Goal: Information Seeking & Learning: Learn about a topic

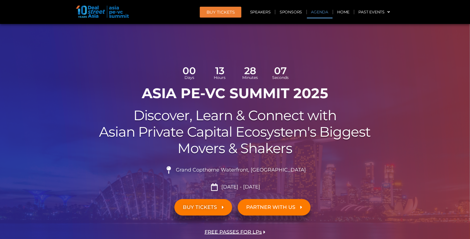
click at [323, 13] on link "Agenda" at bounding box center [320, 12] width 26 height 13
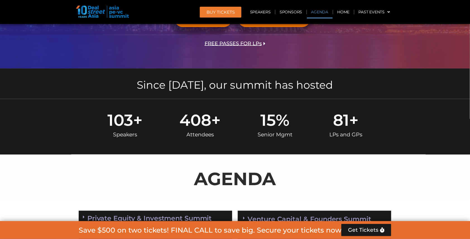
scroll to position [319, 0]
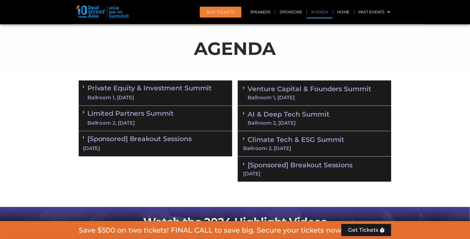
click at [291, 96] on div "Ballroom 1, [DATE]" at bounding box center [310, 98] width 124 height 5
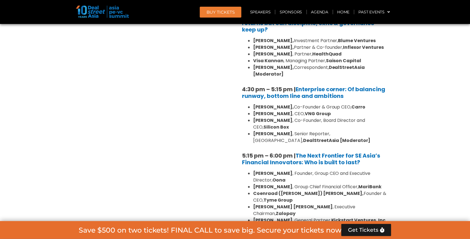
scroll to position [977, 0]
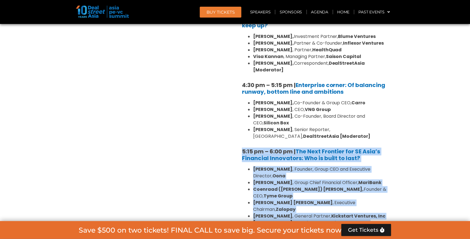
drag, startPoint x: 239, startPoint y: 113, endPoint x: 294, endPoint y: 182, distance: 88.1
copy div "5:15 pm – 6:00 pm | The Next Frontier for SE Asia’s Financial Innovators: Who i…"
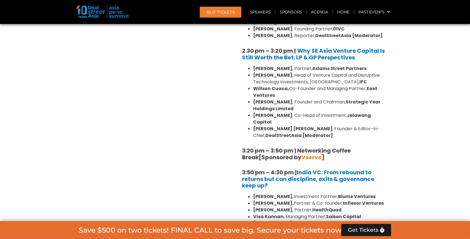
scroll to position [816, 0]
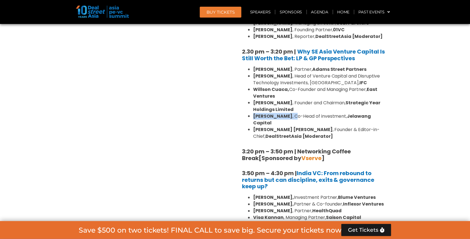
drag, startPoint x: 253, startPoint y: 94, endPoint x: 286, endPoint y: 94, distance: 33.2
click at [286, 94] on ul "[PERSON_NAME] , Partner, [PERSON_NAME] Street Partners [PERSON_NAME] , Head of …" at bounding box center [314, 103] width 145 height 74
copy li "[PERSON_NAME] , C"
click at [323, 11] on link "Agenda" at bounding box center [320, 12] width 26 height 13
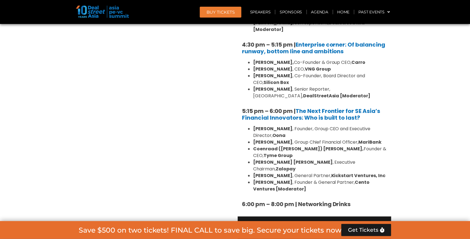
scroll to position [1108, 0]
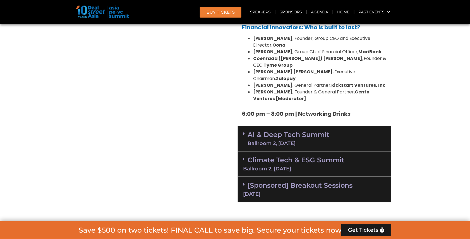
click at [293, 177] on div "[Sponsored] Breakout Sessions [DATE]" at bounding box center [315, 189] width 154 height 25
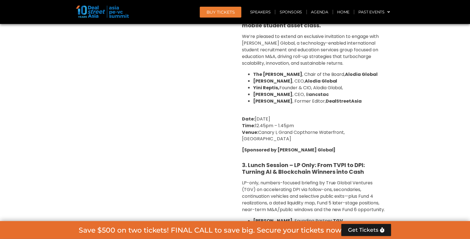
scroll to position [1549, 0]
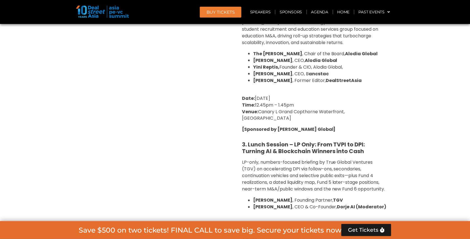
click at [293, 222] on p "Date: [DATE] Time: 12:45 pm – 1:45 pm Venue: [GEOGRAPHIC_DATA], [GEOGRAPHIC_DAT…" at bounding box center [314, 235] width 145 height 27
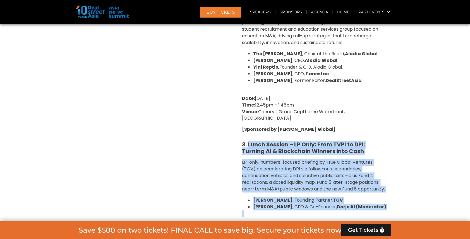
drag, startPoint x: 249, startPoint y: 62, endPoint x: 296, endPoint y: 167, distance: 115.3
click at [296, 167] on div "1. Lunch Session: Why [GEOGRAPHIC_DATA]?: Scalable Exit Pathways for Asia’s Gro…" at bounding box center [315, 15] width 154 height 508
copy div "Lunch Session – LP Only: From TVPI to DPI: Turning AI & Blockchain Winners into…"
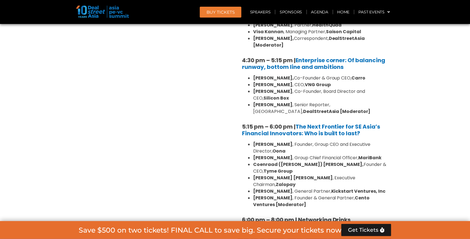
scroll to position [1003, 0]
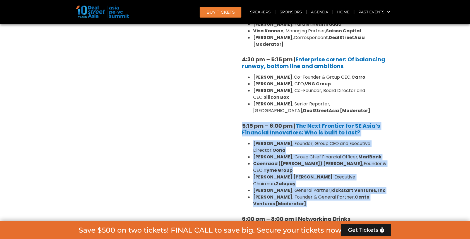
drag, startPoint x: 237, startPoint y: 86, endPoint x: 291, endPoint y: 158, distance: 89.2
click at [291, 158] on div "Venture Capital & Founders​ Summit Ballroom 1, [DATE] 8:00 am – 9:00 am | Regis…" at bounding box center [314, 105] width 159 height 1423
copy div "5:15 pm – 6:00 pm | The Next Frontier for SE Asia’s Financial Innovators: Who i…"
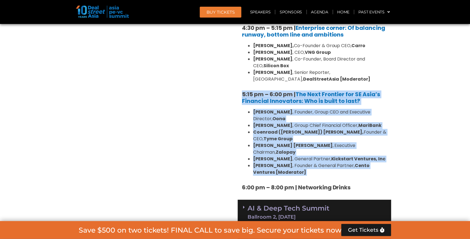
scroll to position [1101, 0]
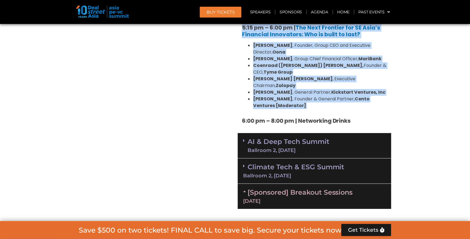
click at [312, 189] on link "[Sponsored] Breakout Sessions [DATE]" at bounding box center [314, 196] width 143 height 15
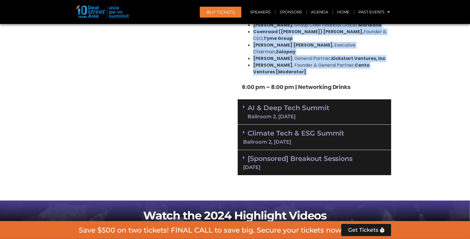
click at [294, 155] on link "[Sponsored] Breakout Sessions [DATE]" at bounding box center [314, 162] width 143 height 15
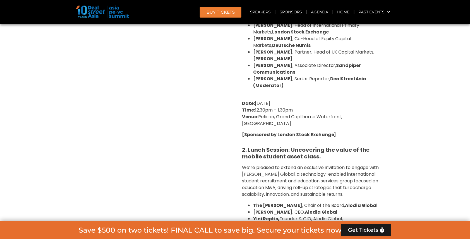
scroll to position [1397, 0]
click at [260, 88] on div "1. Lunch Session: Why [GEOGRAPHIC_DATA]?: Scalable Exit Pathways for Asia’s Gro…" at bounding box center [315, 167] width 154 height 508
drag, startPoint x: 248, startPoint y: 75, endPoint x: 379, endPoint y: 159, distance: 156.1
click at [379, 159] on div "1. Lunch Session: Why [GEOGRAPHIC_DATA]?: Scalable Exit Pathways for Asia’s Gro…" at bounding box center [315, 167] width 154 height 508
click at [341, 209] on li "[PERSON_NAME] , CEO, Alodia Global" at bounding box center [320, 212] width 134 height 7
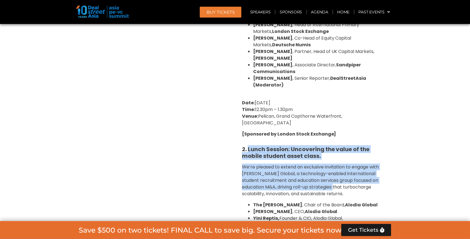
drag, startPoint x: 248, startPoint y: 77, endPoint x: 326, endPoint y: 113, distance: 86.2
click at [326, 113] on div "1. Lunch Session: Why [GEOGRAPHIC_DATA]?: Scalable Exit Pathways for Asia’s Gro…" at bounding box center [315, 167] width 154 height 508
click at [326, 164] on span "We’re pleased to extend an exclusive invitation to engage with [PERSON_NAME] Gl…" at bounding box center [310, 180] width 137 height 33
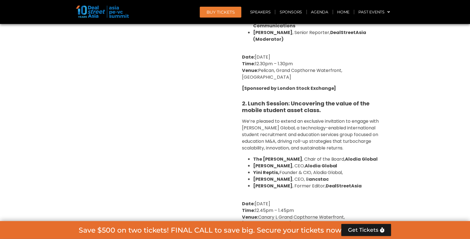
scroll to position [1437, 0]
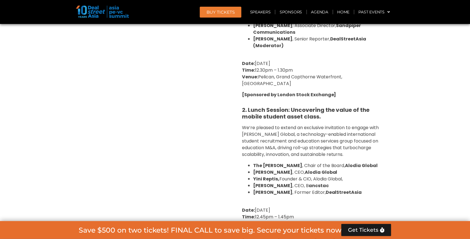
drag, startPoint x: 248, startPoint y: 36, endPoint x: 372, endPoint y: 120, distance: 149.8
click at [372, 120] on div "1. Lunch Session: Why [GEOGRAPHIC_DATA]?: Scalable Exit Pathways for Asia’s Gro…" at bounding box center [315, 127] width 154 height 508
copy div "Lunch Session: Uncovering the value of the mobile student asset class. We’re pl…"
